Goal: Task Accomplishment & Management: Manage account settings

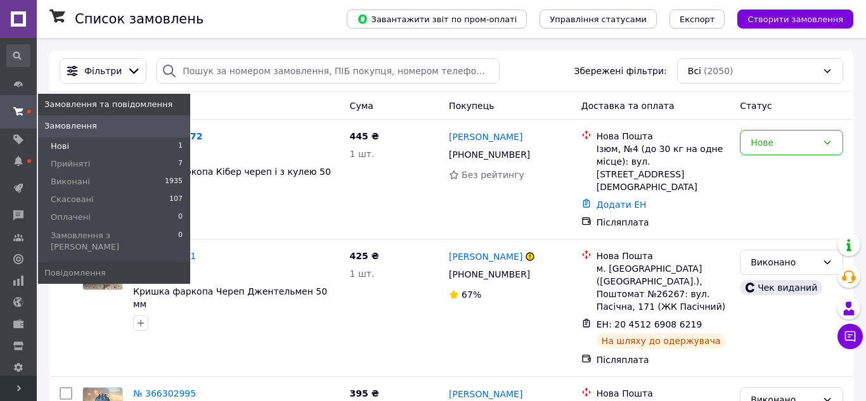
click at [67, 146] on span "Нові" at bounding box center [60, 146] width 18 height 11
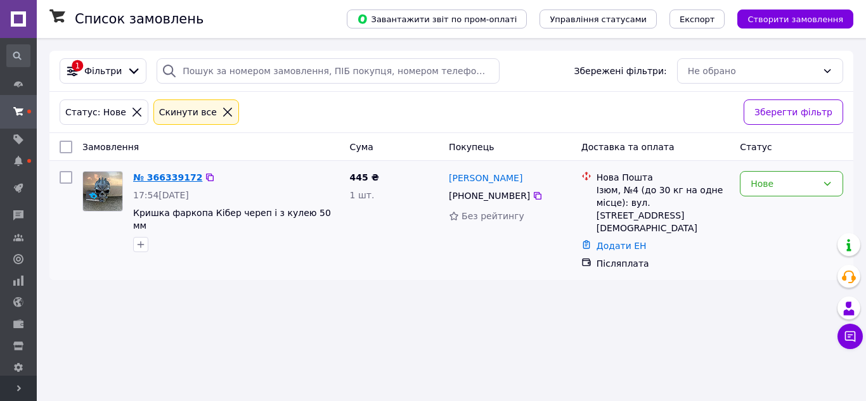
click at [163, 178] on link "№ 366339172" at bounding box center [167, 177] width 69 height 10
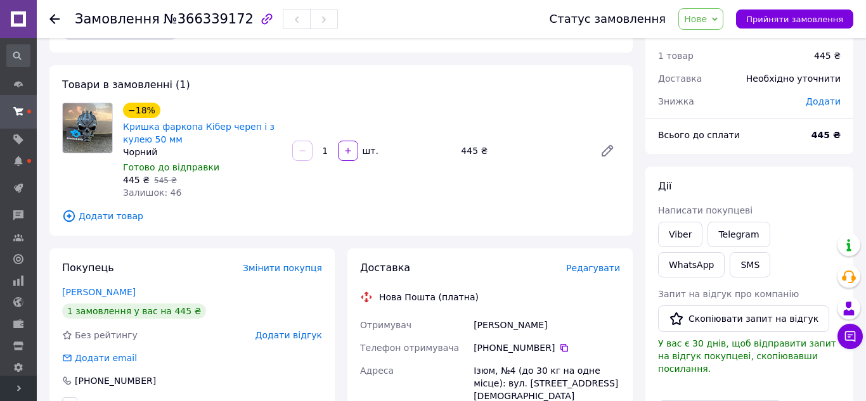
scroll to position [72, 0]
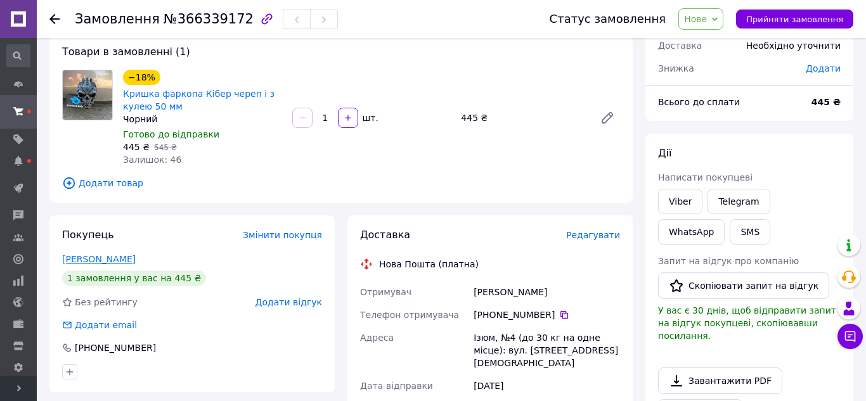
click at [101, 261] on link "[PERSON_NAME]" at bounding box center [99, 259] width 74 height 10
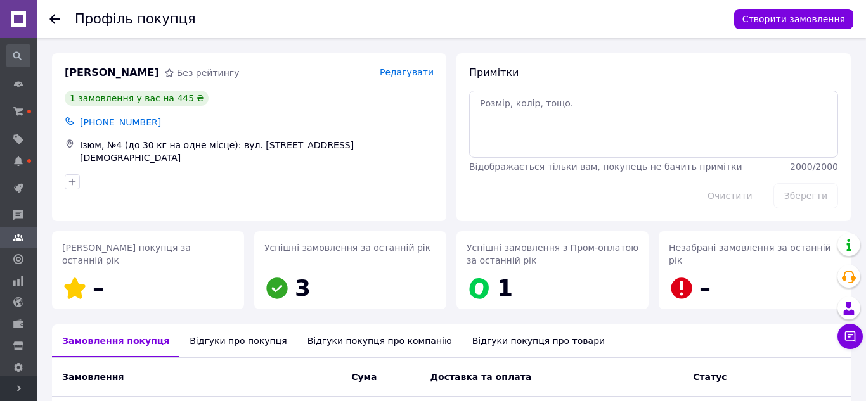
click at [56, 23] on icon at bounding box center [54, 19] width 10 height 10
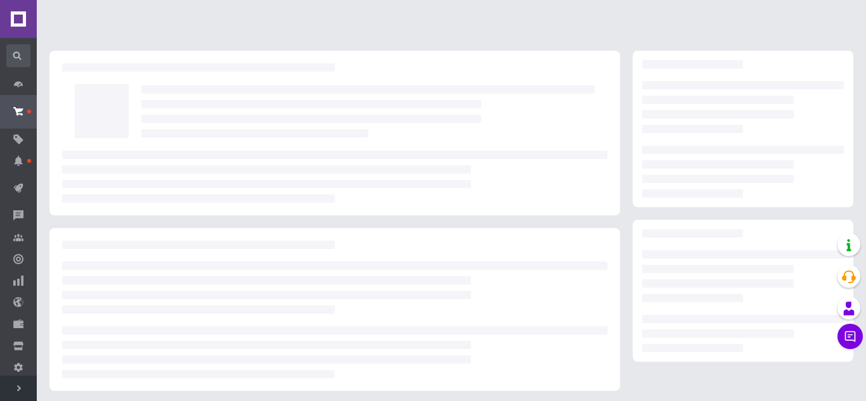
scroll to position [72, 0]
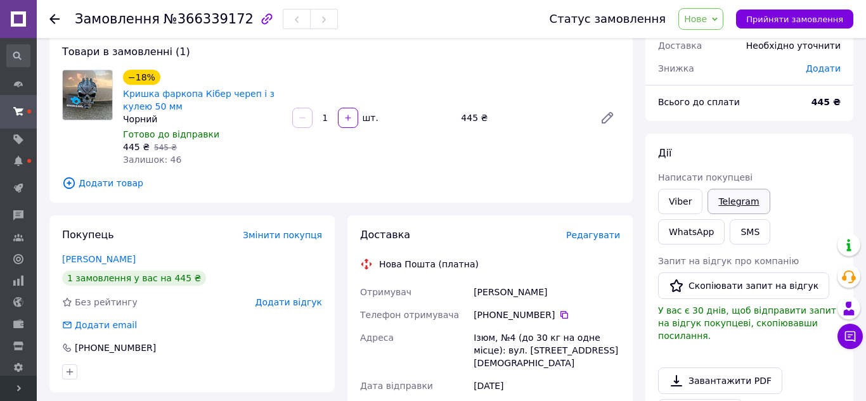
click at [747, 203] on link "Telegram" at bounding box center [738, 201] width 62 height 25
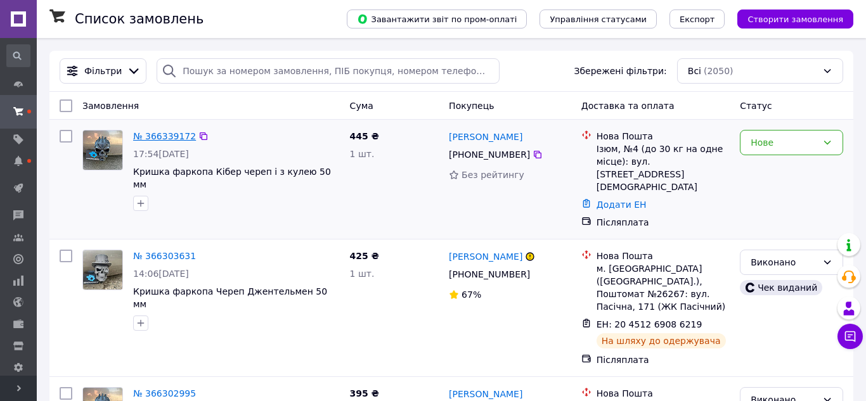
click at [179, 136] on link "№ 366339172" at bounding box center [164, 136] width 63 height 10
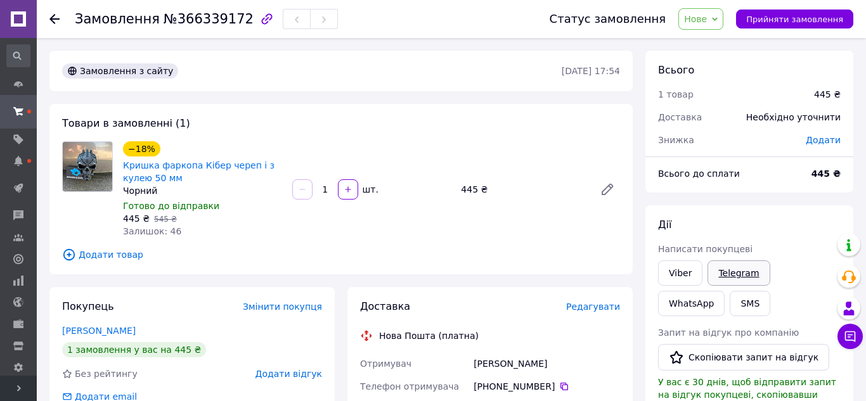
click at [724, 277] on link "Telegram" at bounding box center [738, 272] width 62 height 25
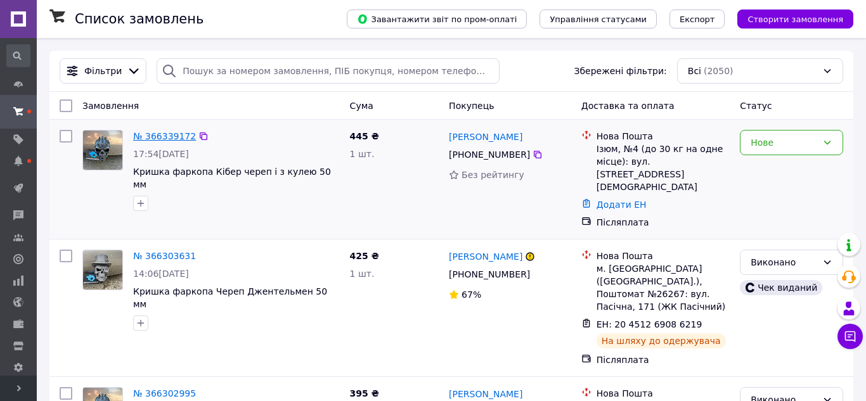
click at [179, 136] on link "№ 366339172" at bounding box center [164, 136] width 63 height 10
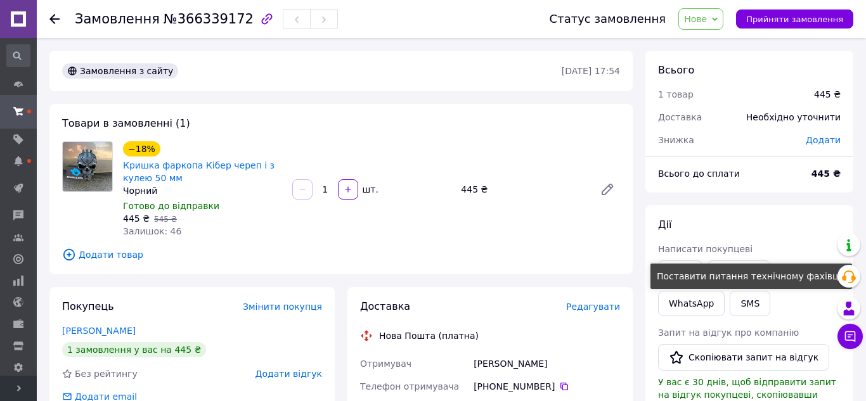
click at [807, 279] on div "Поставити питання технічному фахівцю" at bounding box center [751, 276] width 202 height 25
click at [846, 23] on button "Прийняти замовлення" at bounding box center [794, 19] width 117 height 19
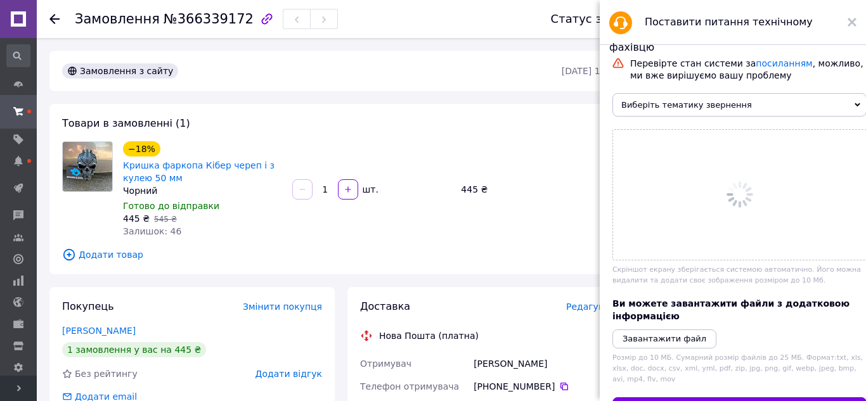
click at [852, 23] on use at bounding box center [851, 22] width 9 height 9
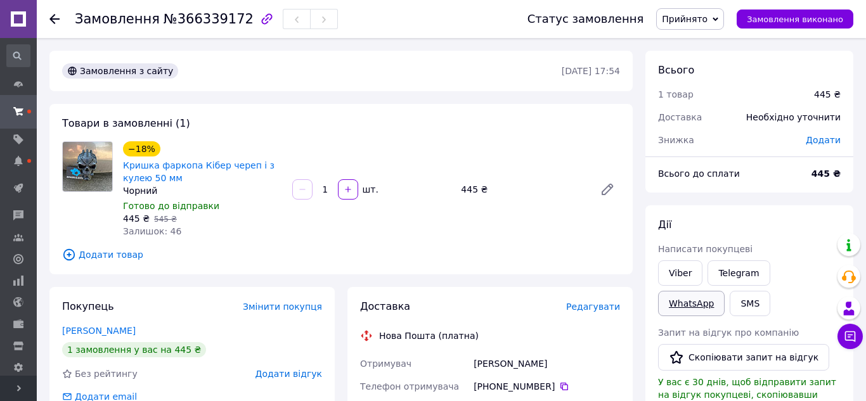
click at [724, 291] on link "WhatsApp" at bounding box center [691, 303] width 67 height 25
